Goal: Feedback & Contribution: Submit feedback/report problem

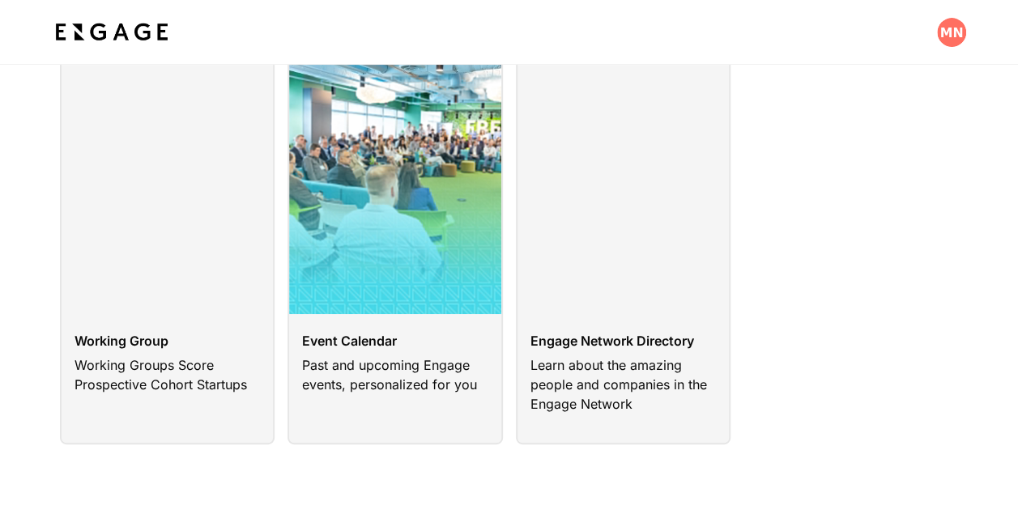
scroll to position [89, 0]
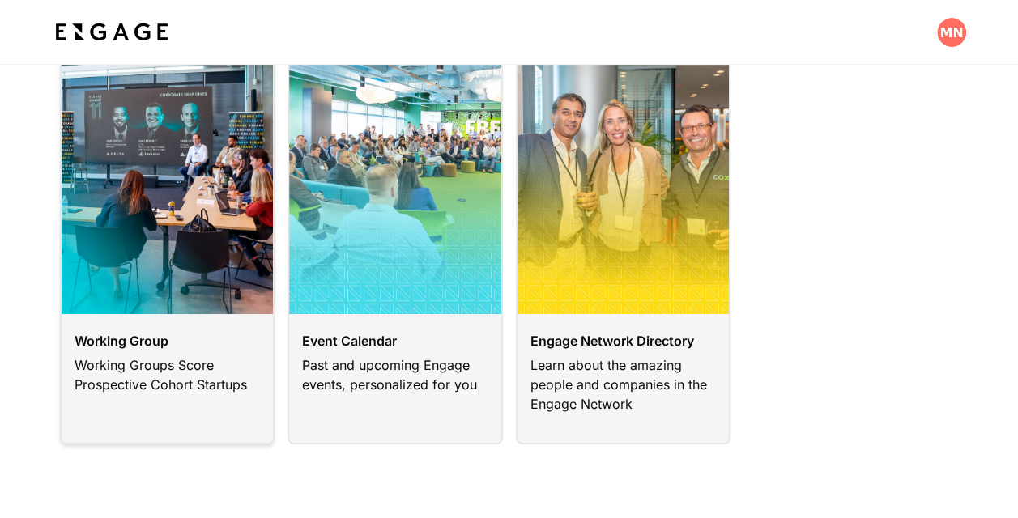
click at [181, 369] on link at bounding box center [167, 248] width 215 height 391
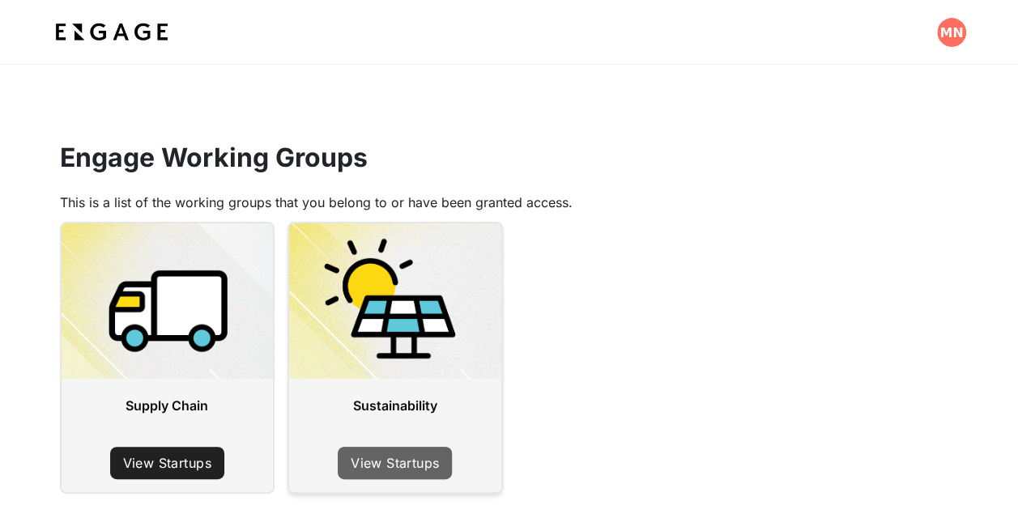
click at [429, 459] on link "View Startups" at bounding box center [395, 463] width 114 height 32
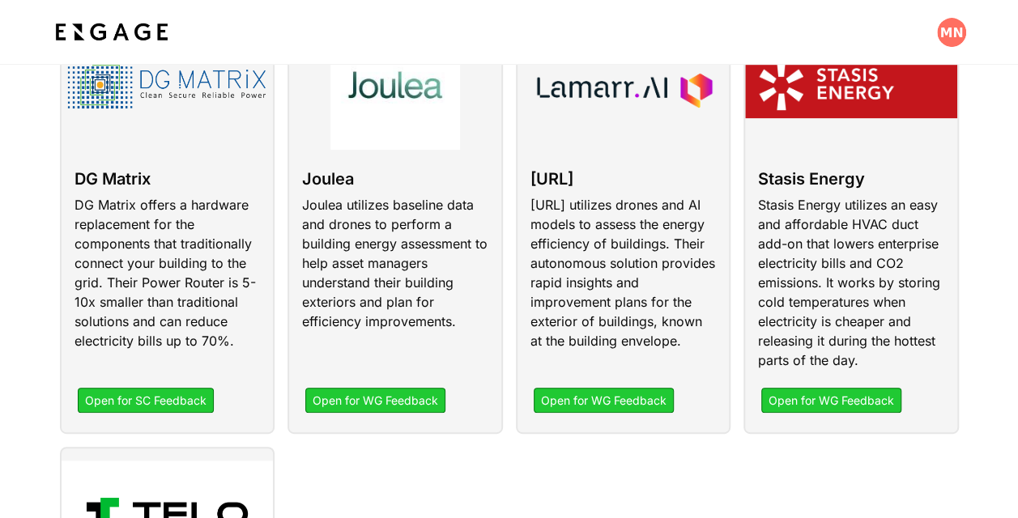
scroll to position [219, 0]
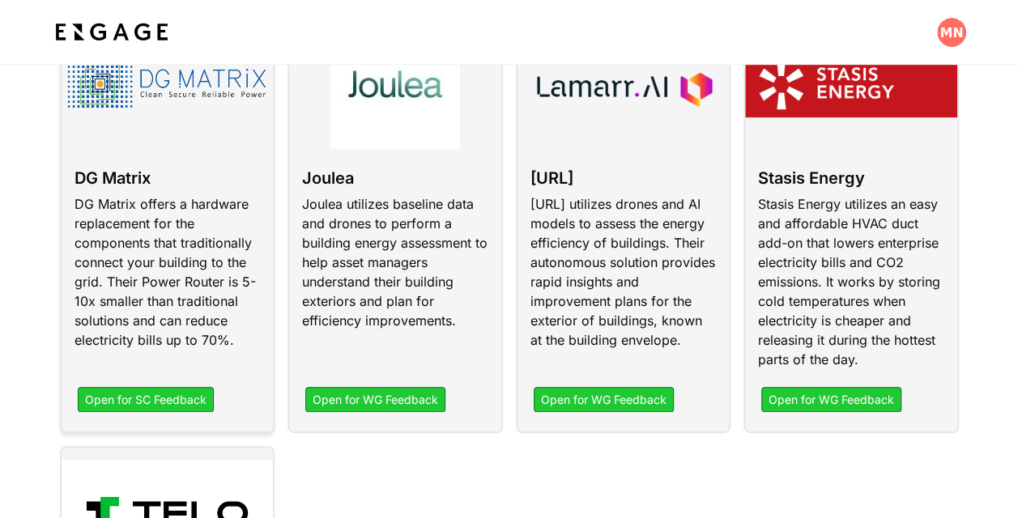
click at [190, 400] on link at bounding box center [167, 226] width 215 height 416
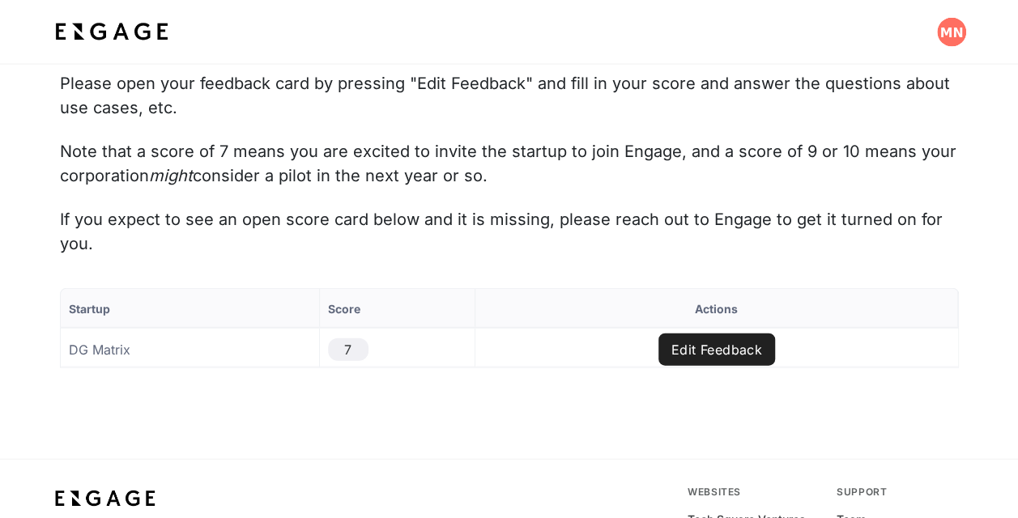
scroll to position [1685, 0]
click at [694, 337] on button "Edit Feedback" at bounding box center [717, 349] width 117 height 32
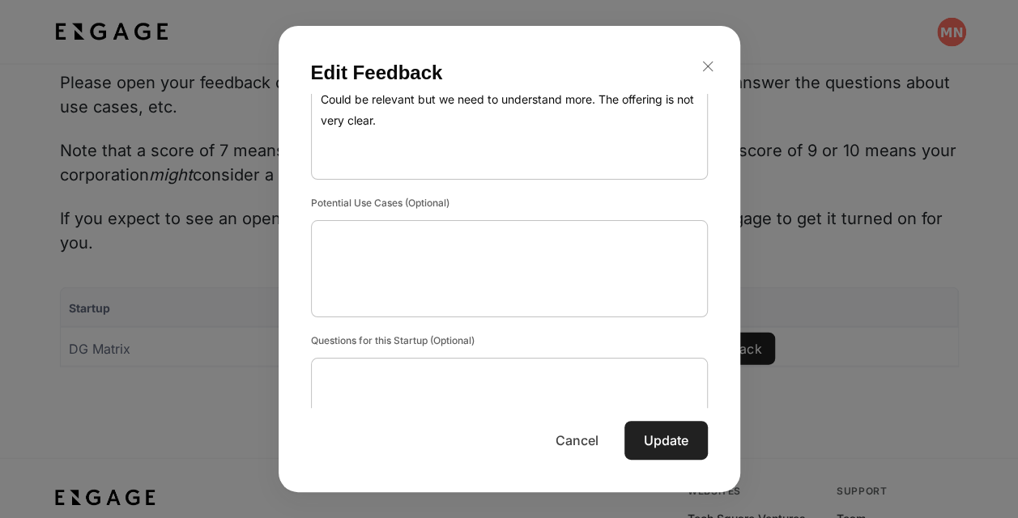
scroll to position [237, 0]
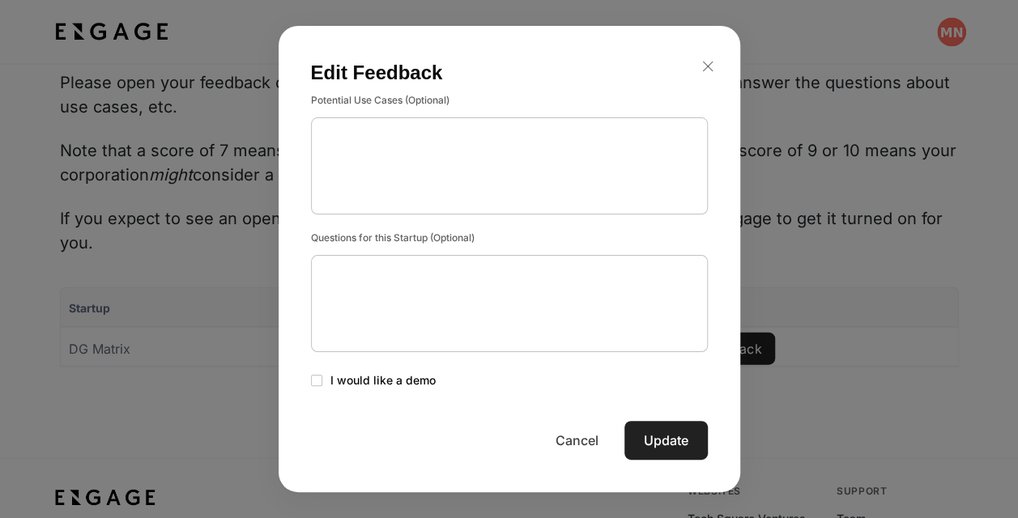
click at [705, 66] on icon "button" at bounding box center [708, 66] width 17 height 17
